Goal: Transaction & Acquisition: Purchase product/service

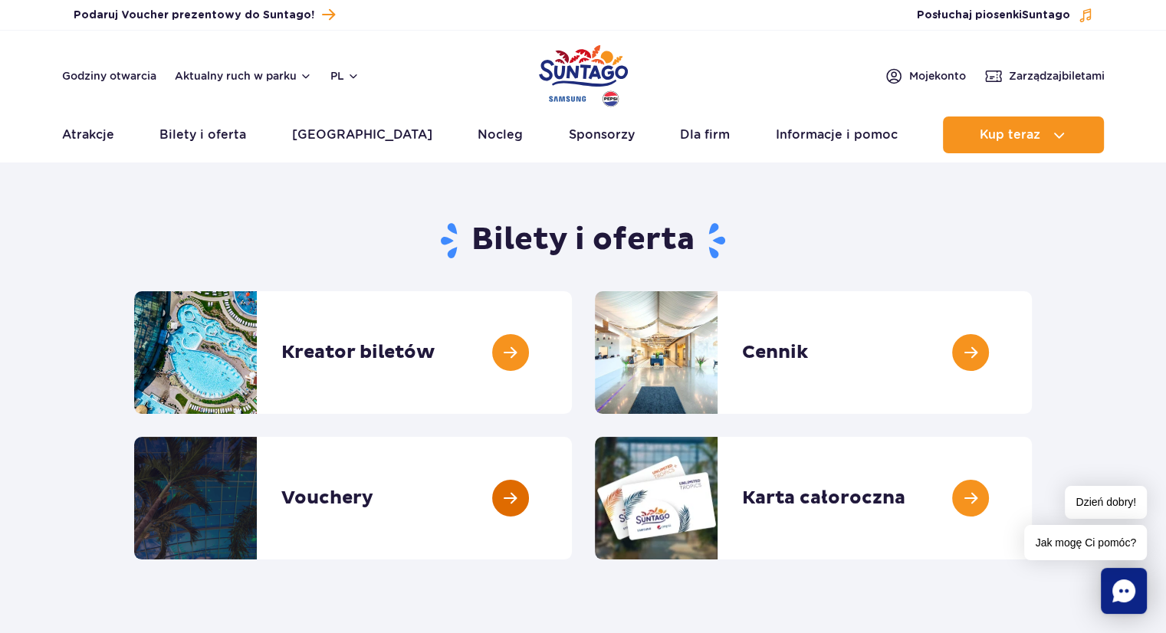
click at [572, 497] on link at bounding box center [572, 498] width 0 height 123
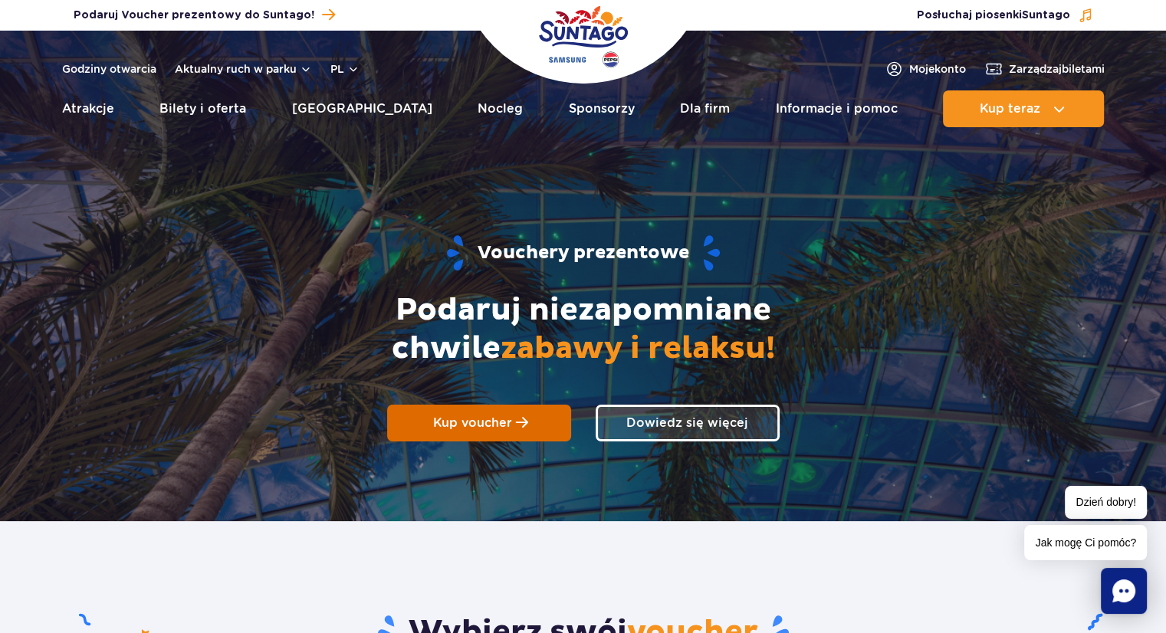
click at [484, 415] on link "Kup voucher" at bounding box center [479, 423] width 184 height 37
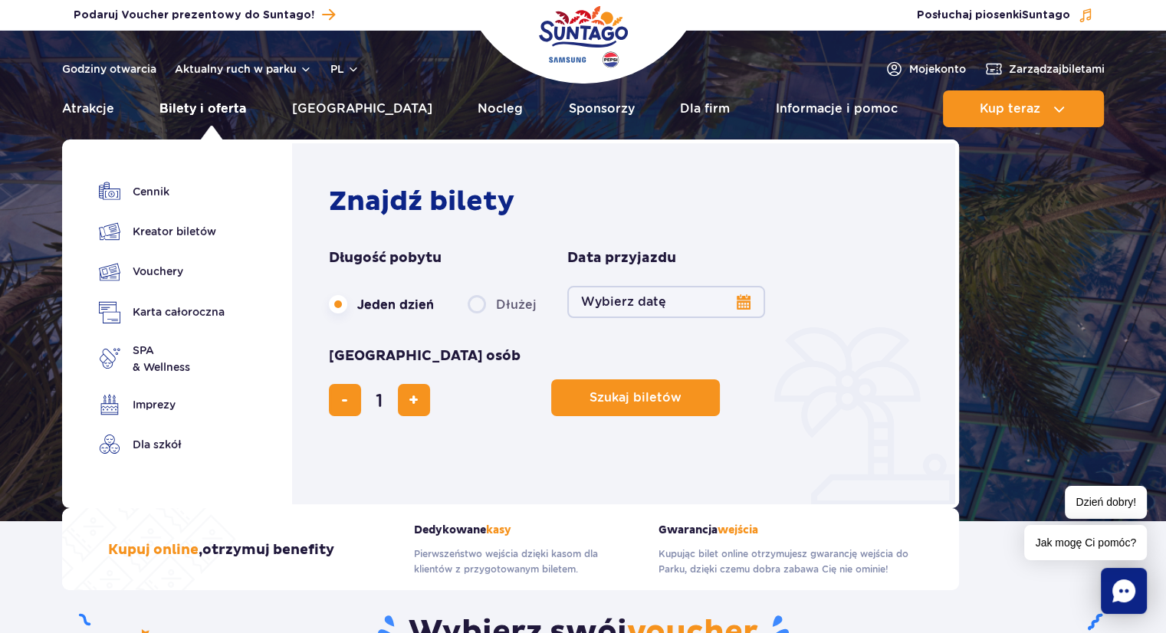
click at [199, 107] on link "Bilety i oferta" at bounding box center [202, 108] width 87 height 37
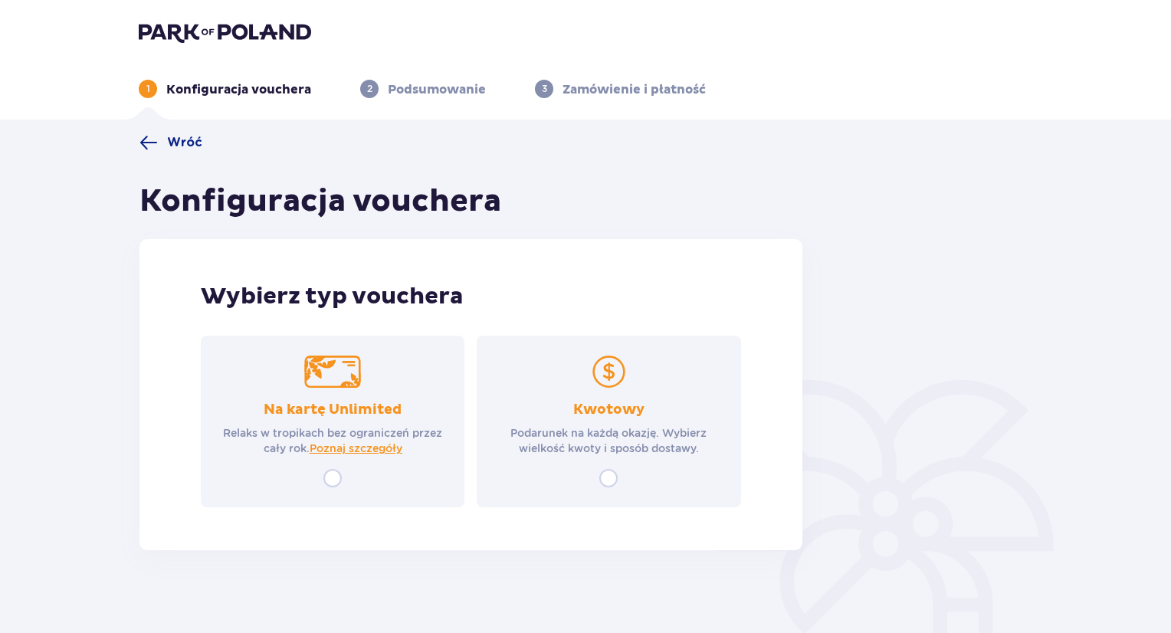
scroll to position [55, 0]
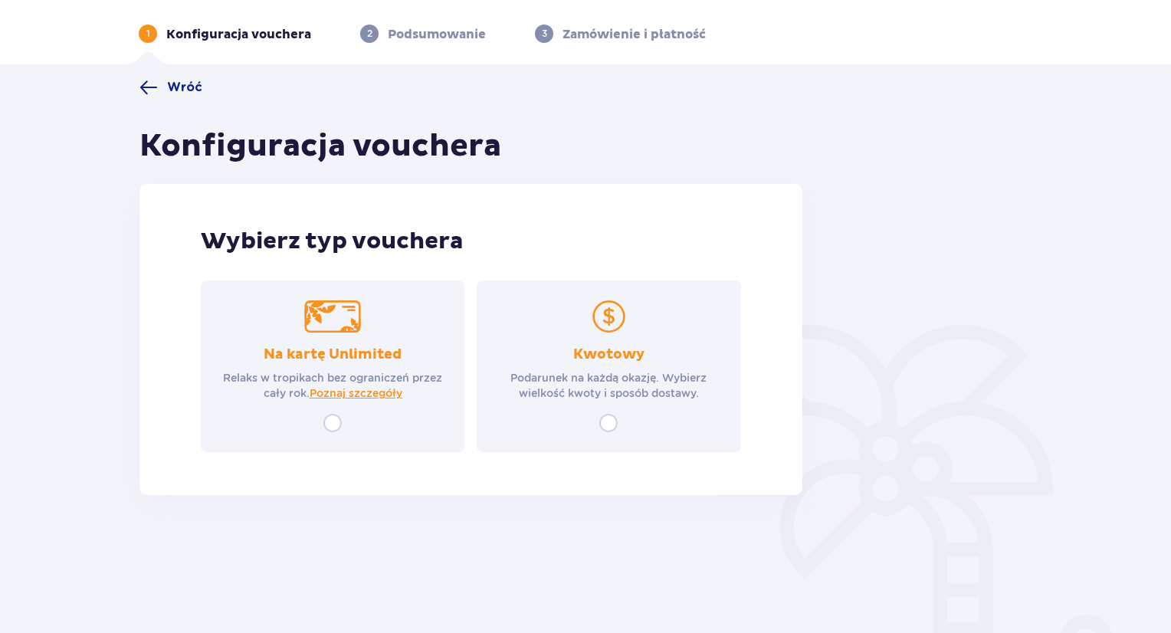
click at [598, 433] on div "Kwotowy Podarunek na każdą okazję. Wybierz wielkość kwoty i sposób dostawy." at bounding box center [609, 367] width 264 height 172
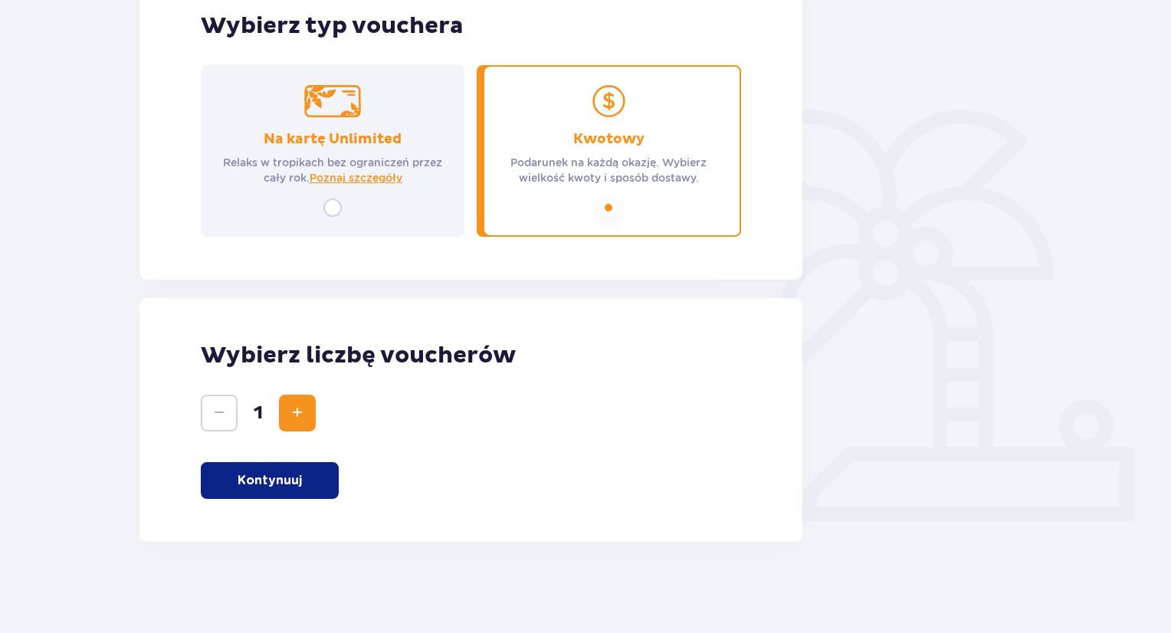
scroll to position [271, 0]
click at [311, 473] on button "Kontynuuj" at bounding box center [270, 480] width 138 height 37
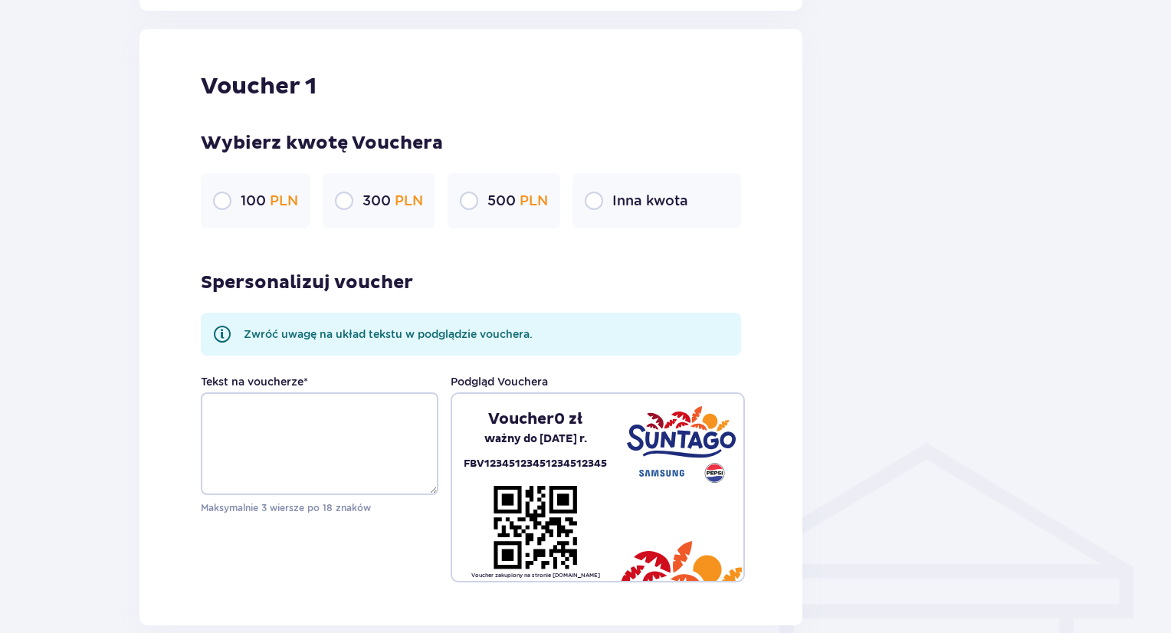
scroll to position [813, 0]
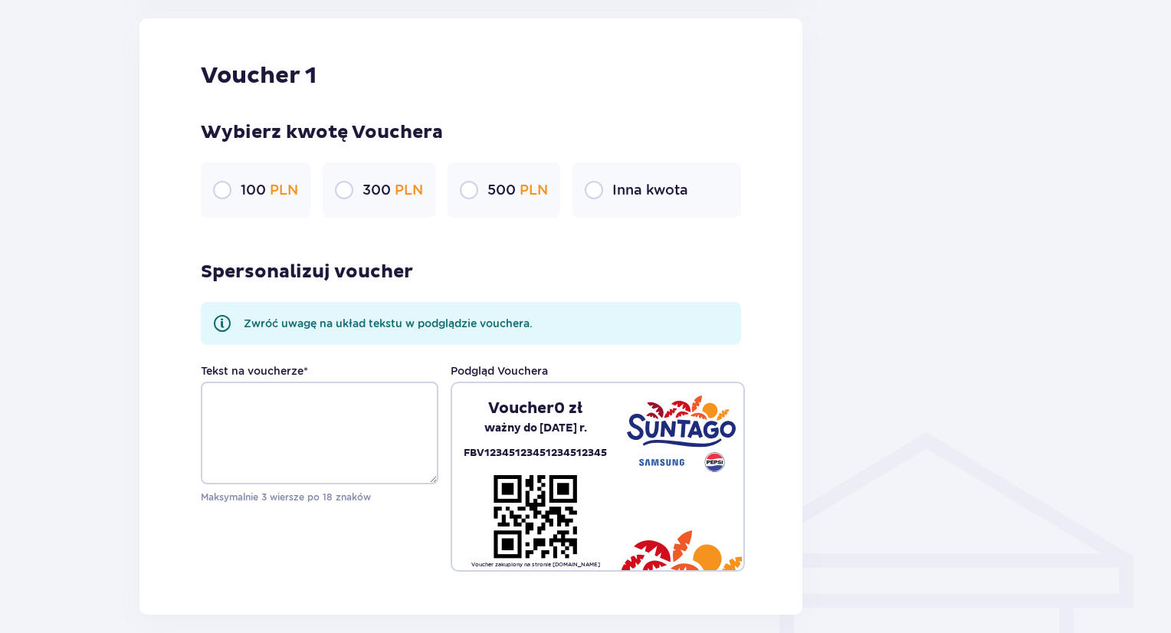
click at [592, 189] on input "radio" at bounding box center [594, 190] width 18 height 18
radio input "true"
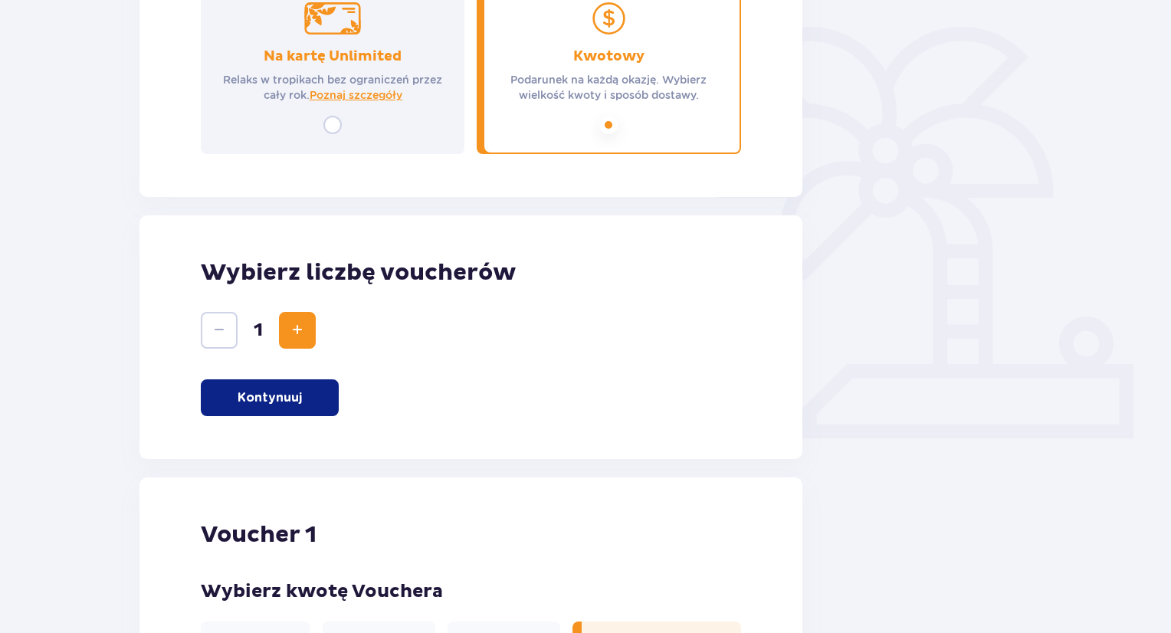
scroll to position [0, 0]
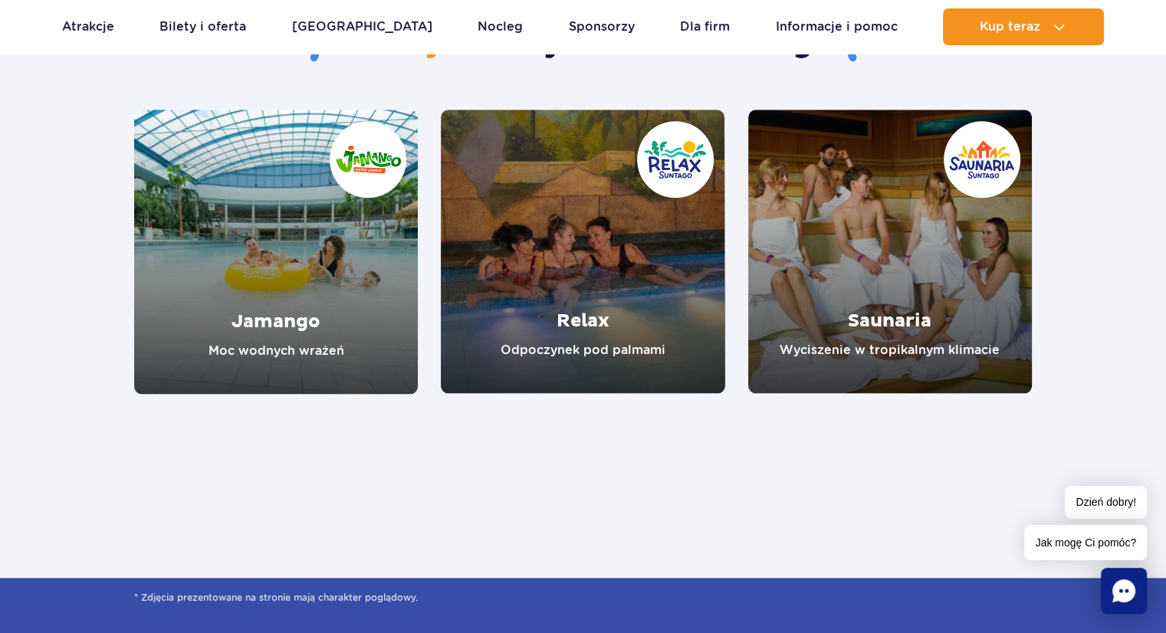
scroll to position [1404, 0]
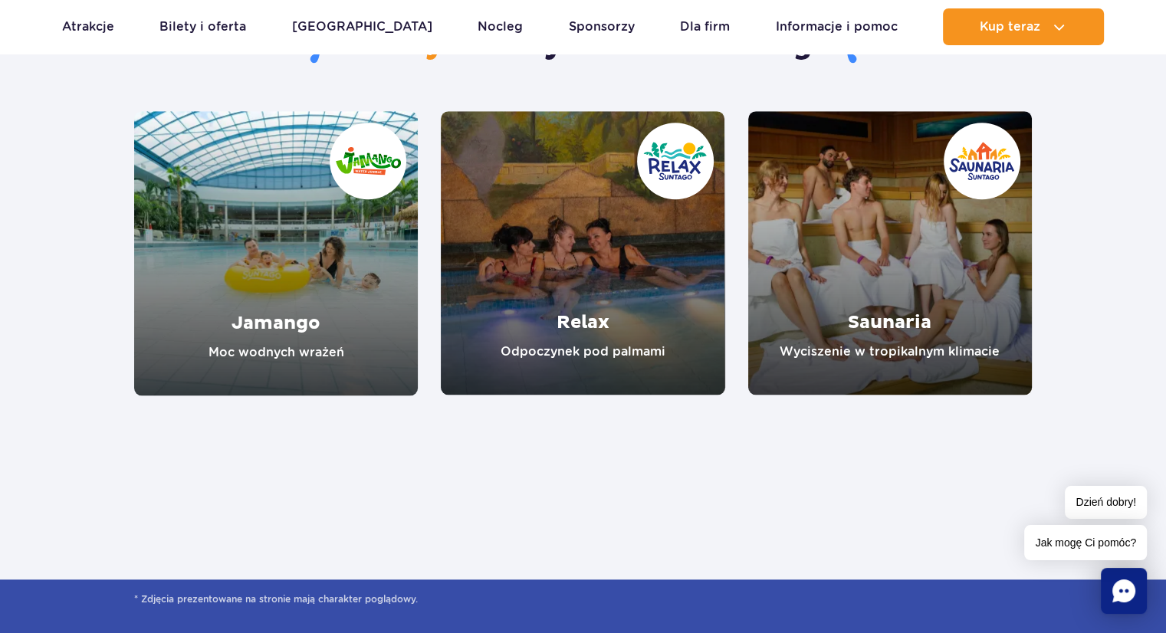
click at [593, 289] on link "Relax" at bounding box center [583, 253] width 284 height 284
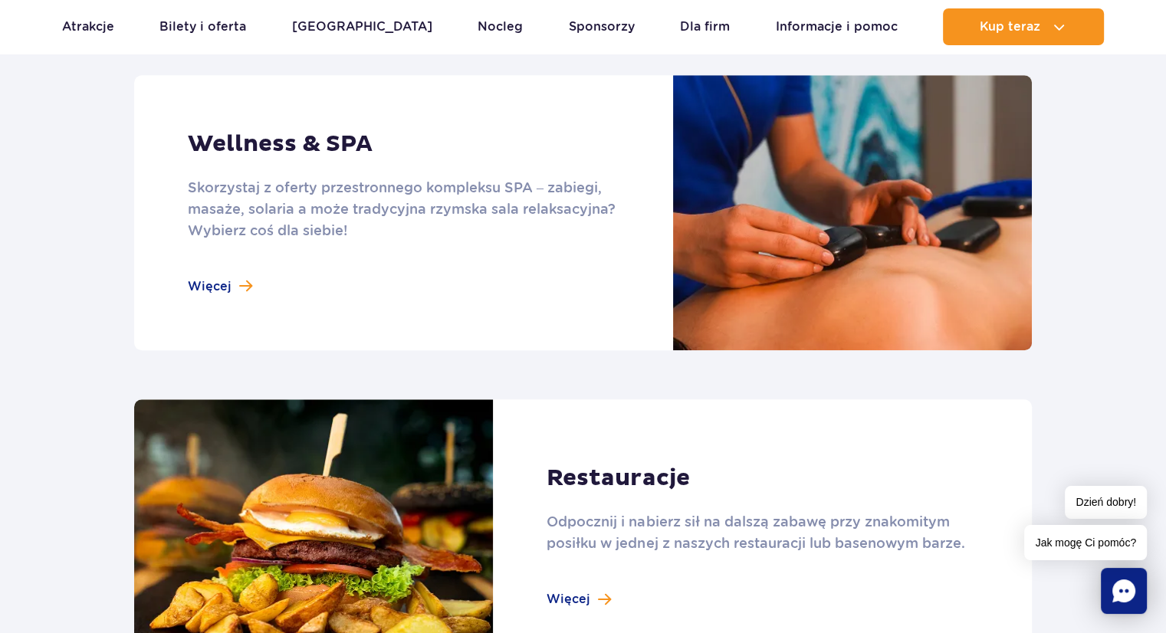
scroll to position [1368, 0]
click at [214, 279] on link at bounding box center [583, 211] width 898 height 275
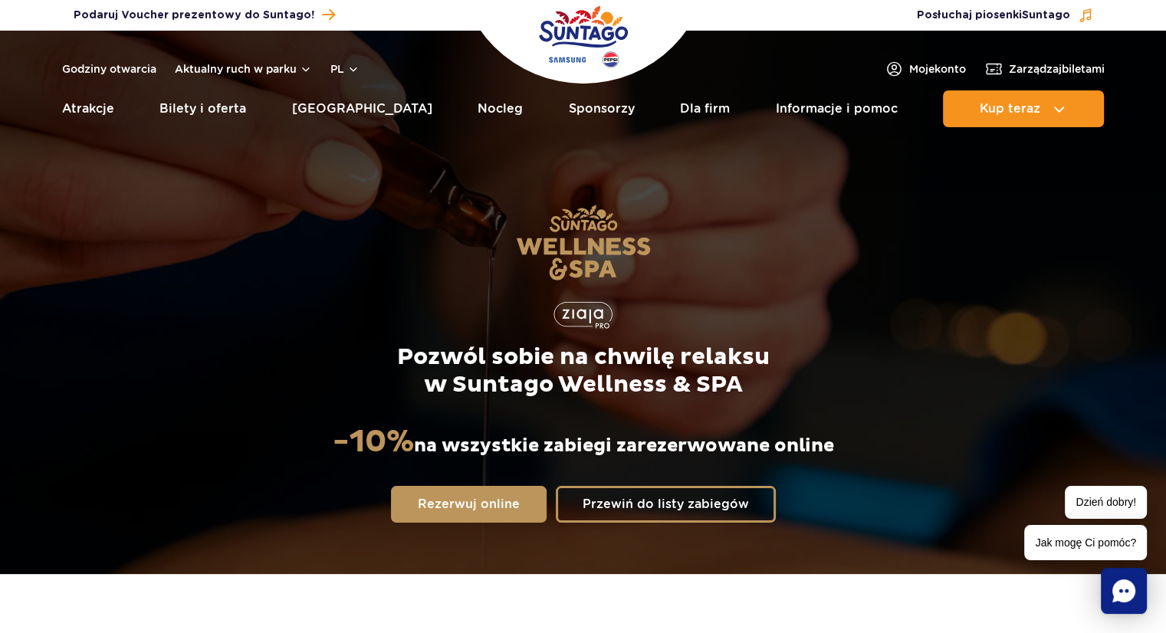
click at [894, 396] on div "Pozwól sobie na chwilę relaksu w Suntago Wellness & SPA -10% na wszystkie zabie…" at bounding box center [583, 363] width 986 height 421
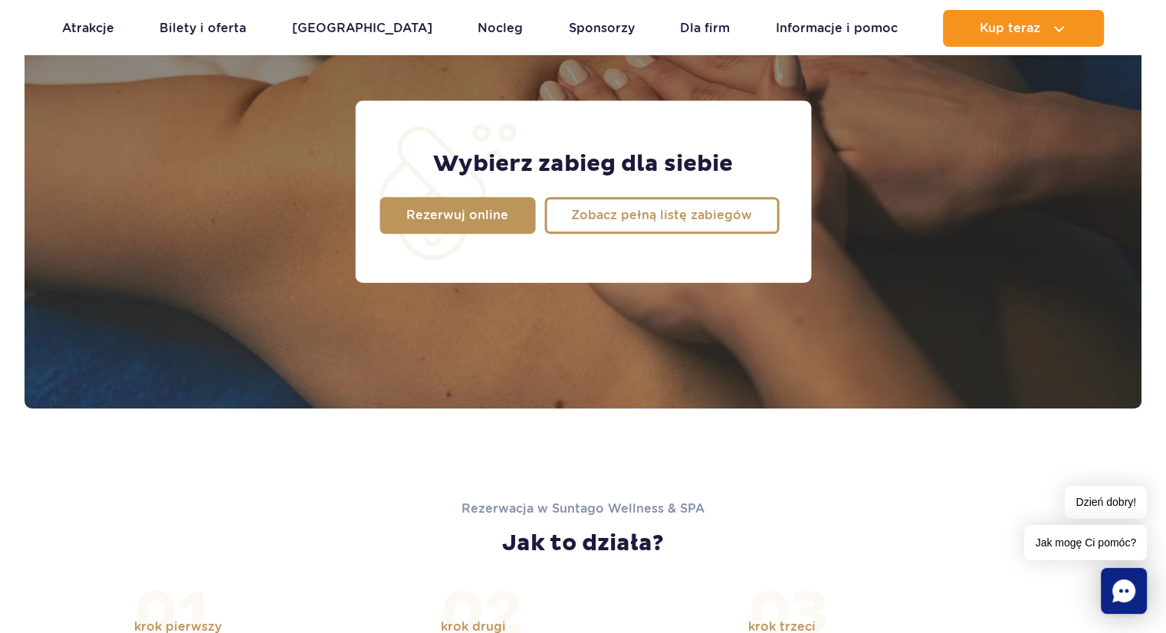
scroll to position [1297, 0]
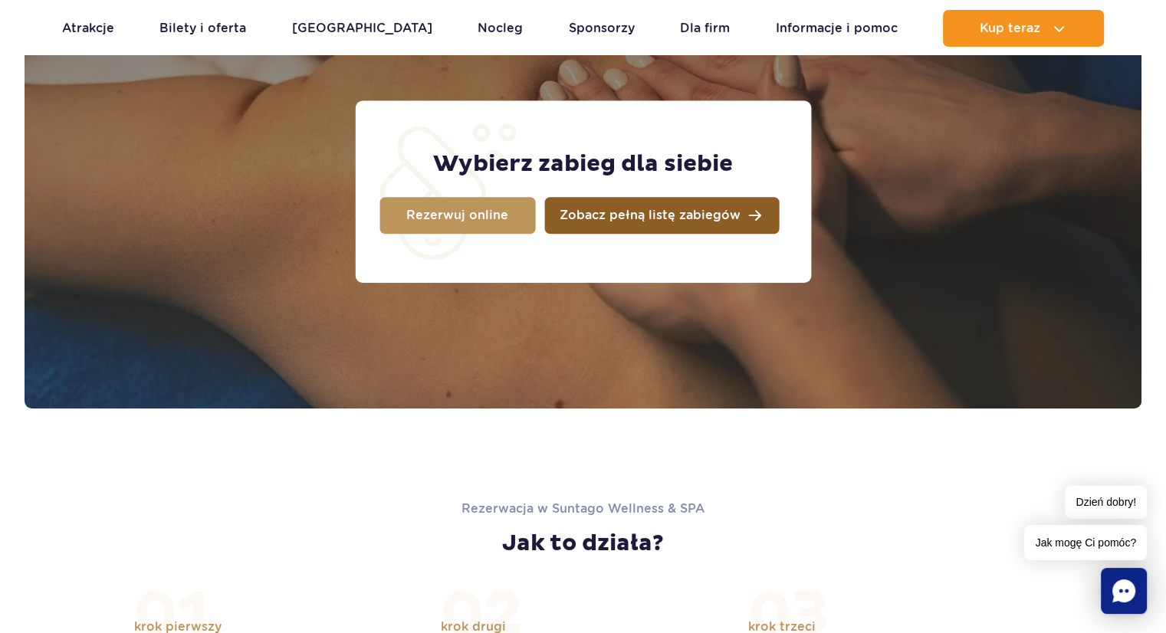
click at [615, 212] on span "Zobacz pełną listę zabiegów" at bounding box center [650, 215] width 181 height 12
